Goal: Communication & Community: Answer question/provide support

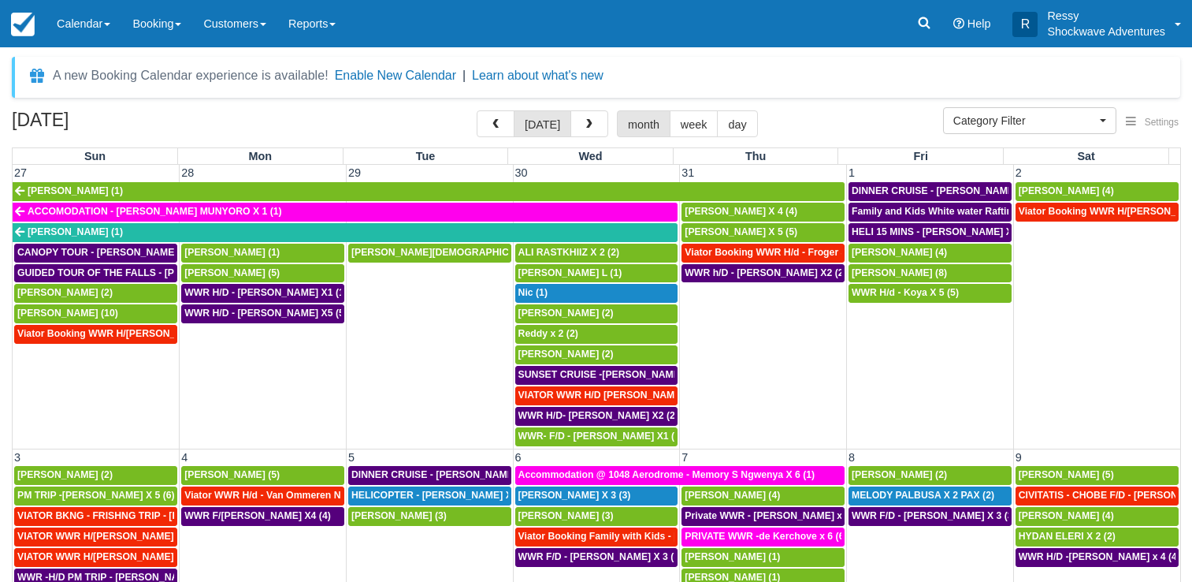
select select
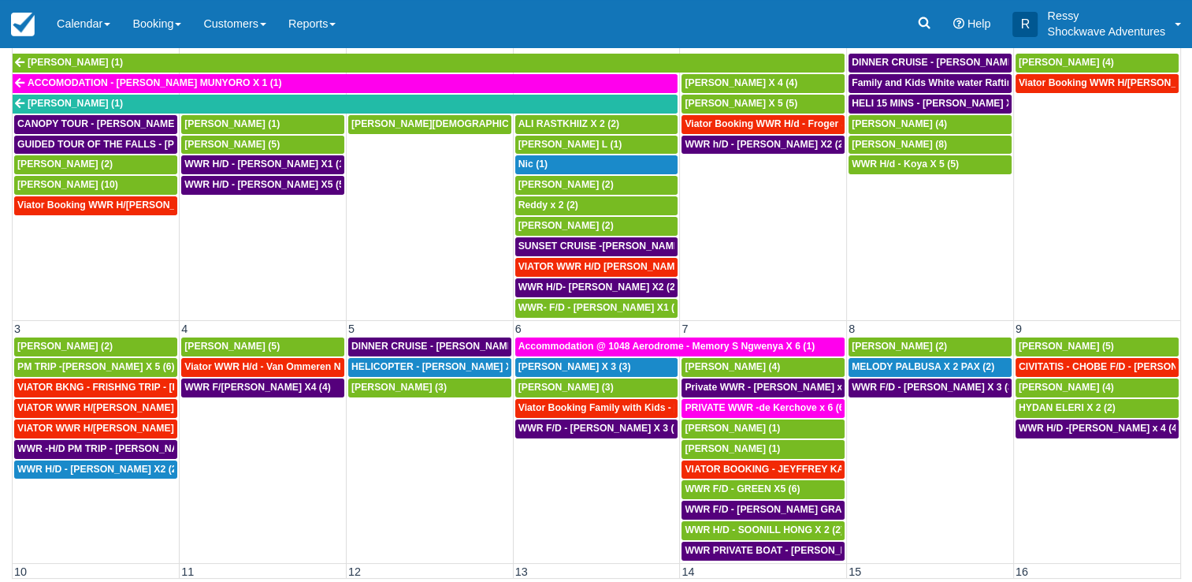
scroll to position [936, 0]
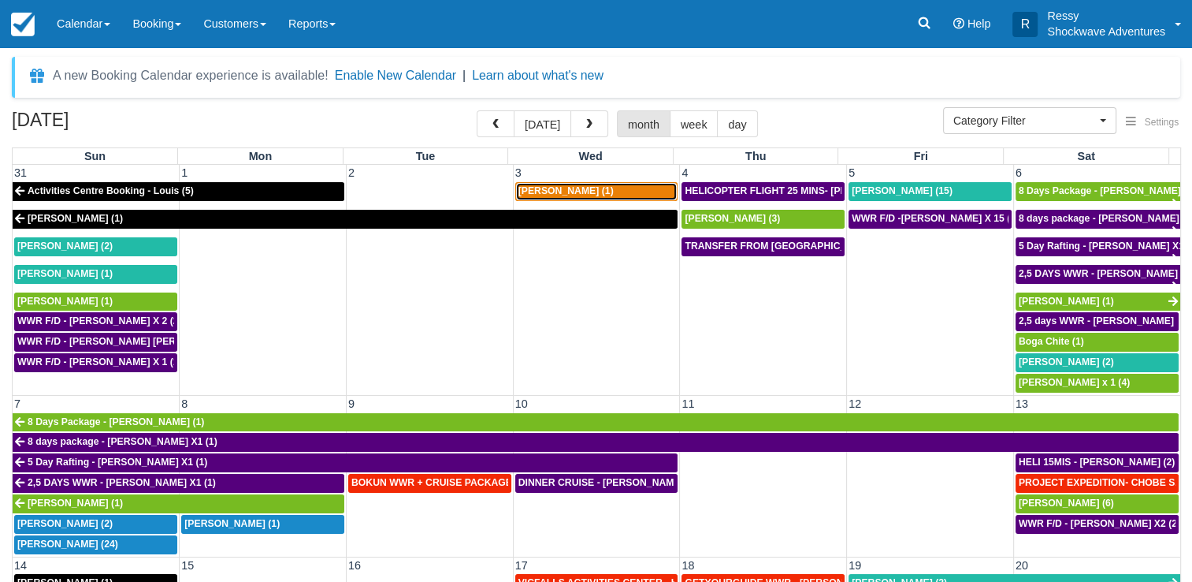
click at [611, 187] on div "[PERSON_NAME] (1)" at bounding box center [596, 191] width 157 height 13
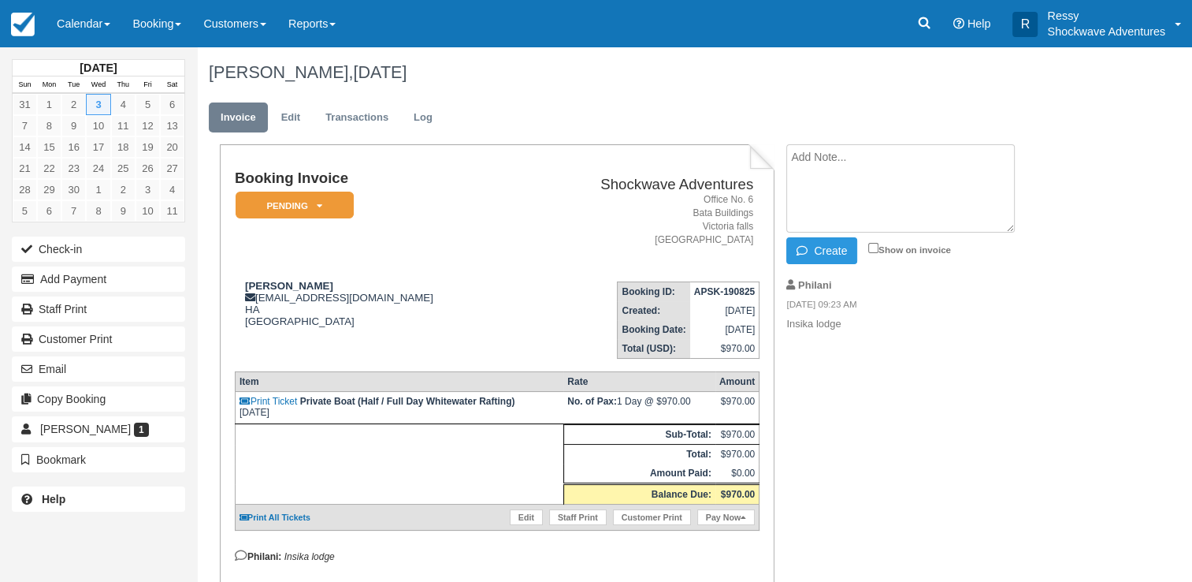
paste textarea "Hello, we will be in Vic Falls on 3th of sept and we would like to join rafting…"
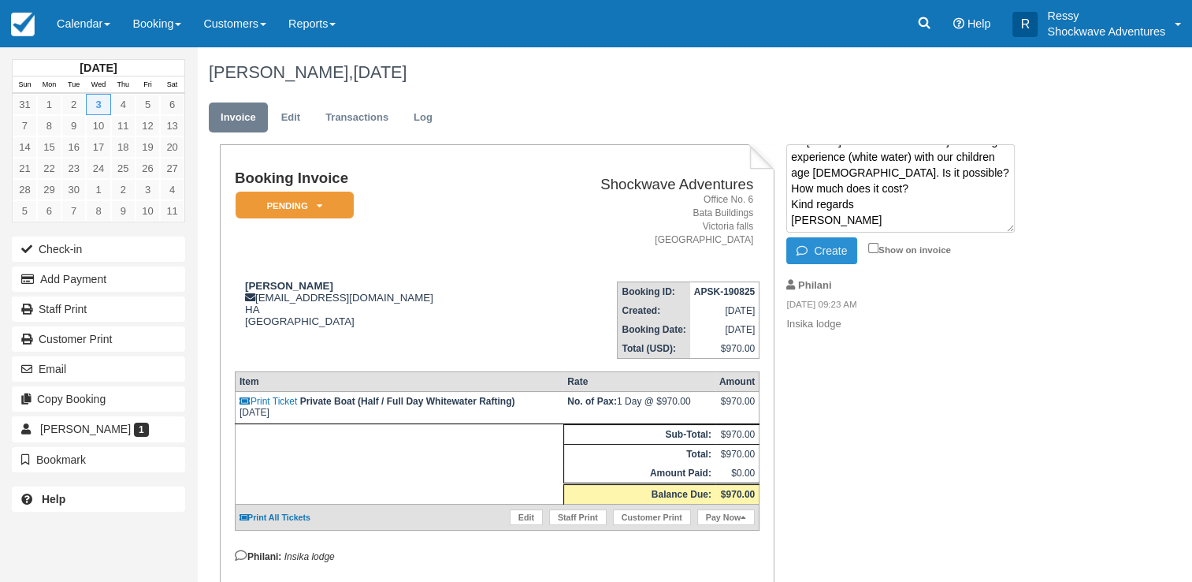
scroll to position [57, 0]
paste textarea "The price for this trip is $970 for the whole family plus $10 each national par…"
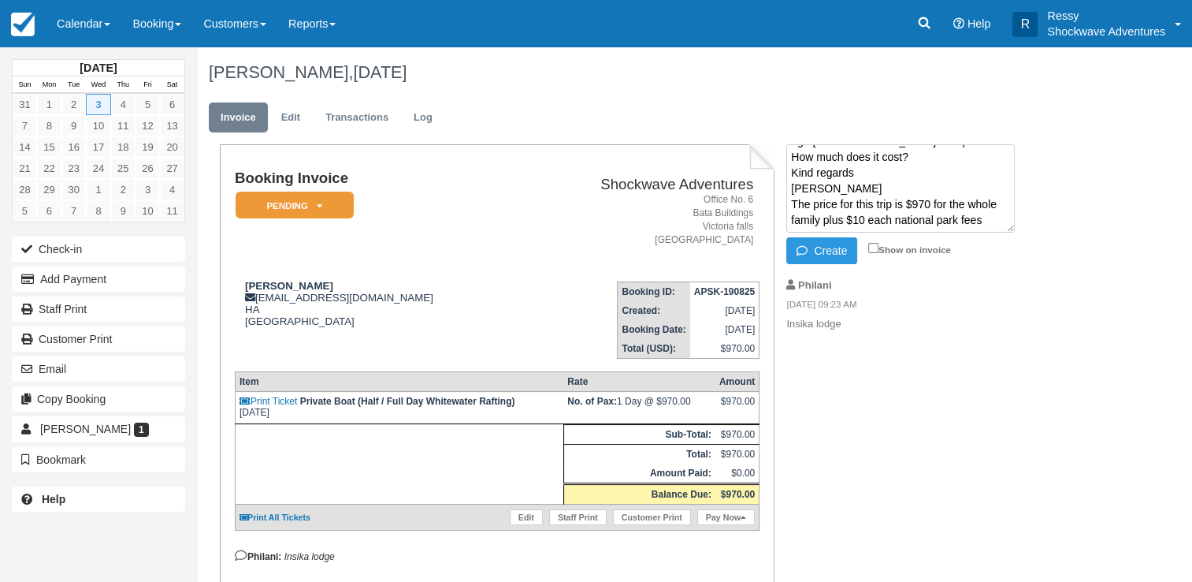
scroll to position [88, 0]
paste textarea "If yes let's pick you up at 11am as it will be nice and warm for the family"
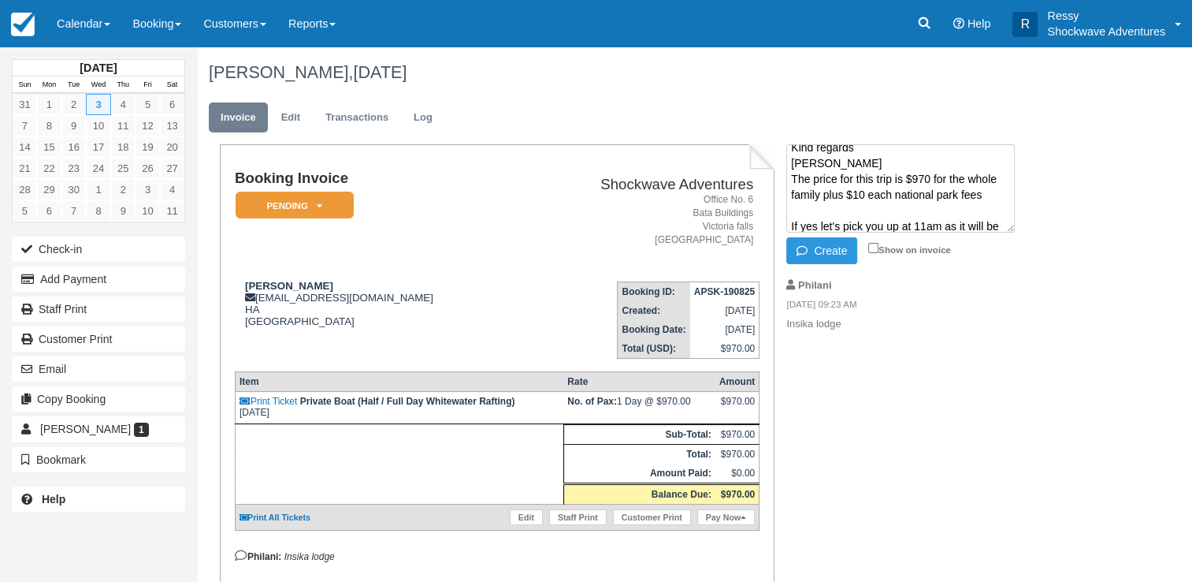
scroll to position [104, 0]
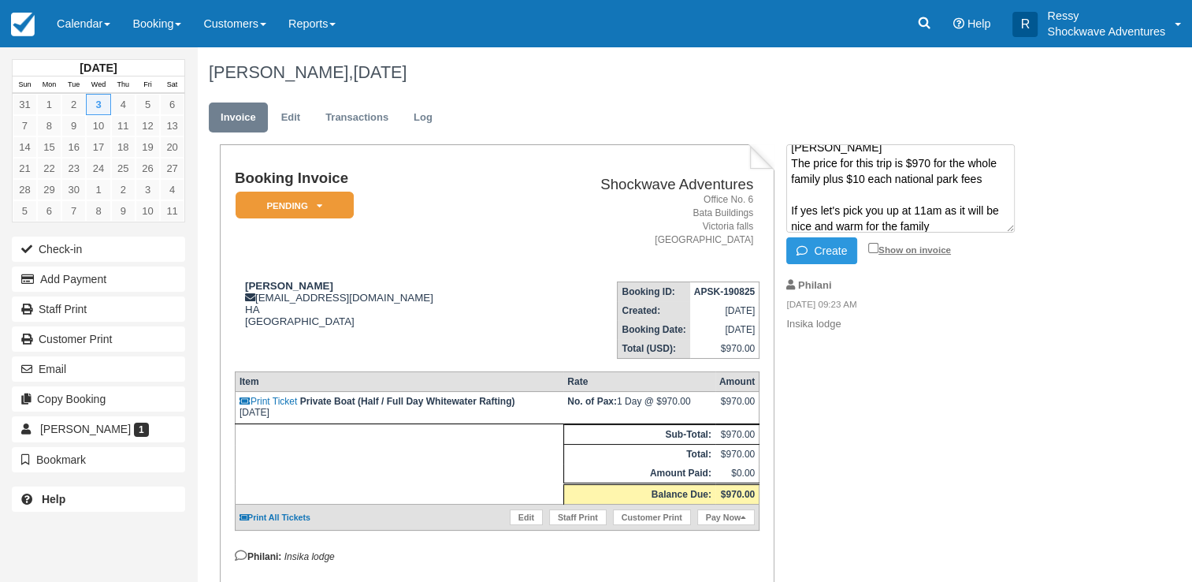
type textarea "Hello, we will be in Vic Falls on 3th of sept and we would like to join rafting…"
click at [874, 245] on input "Show on invoice" at bounding box center [873, 248] width 10 height 10
drag, startPoint x: 873, startPoint y: 247, endPoint x: 865, endPoint y: 253, distance: 9.6
click at [873, 247] on input "Show on invoice" at bounding box center [873, 248] width 10 height 10
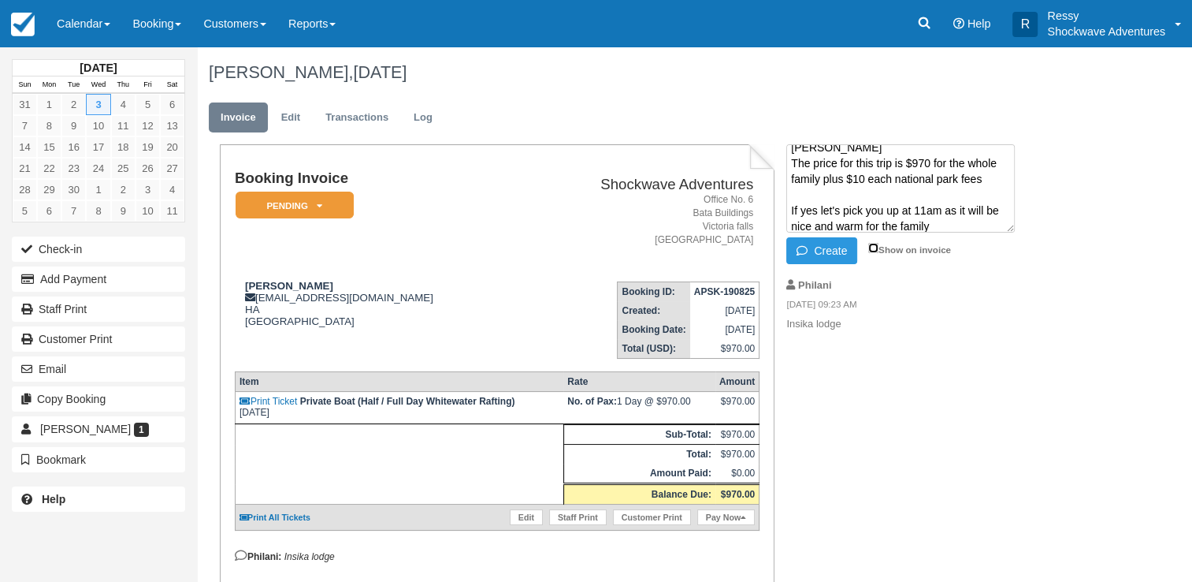
checkbox input "true"
click at [823, 251] on button "Create" at bounding box center [821, 250] width 71 height 27
